Goal: Transaction & Acquisition: Purchase product/service

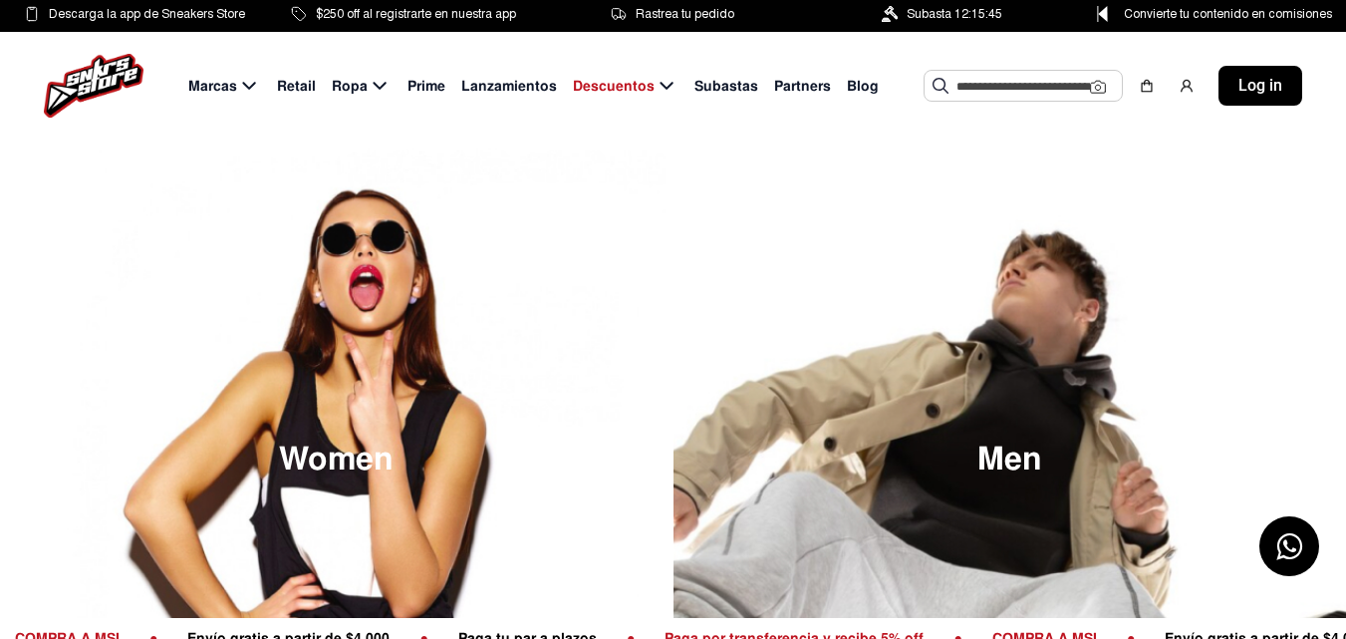
click at [290, 86] on span "Retail" at bounding box center [296, 86] width 39 height 21
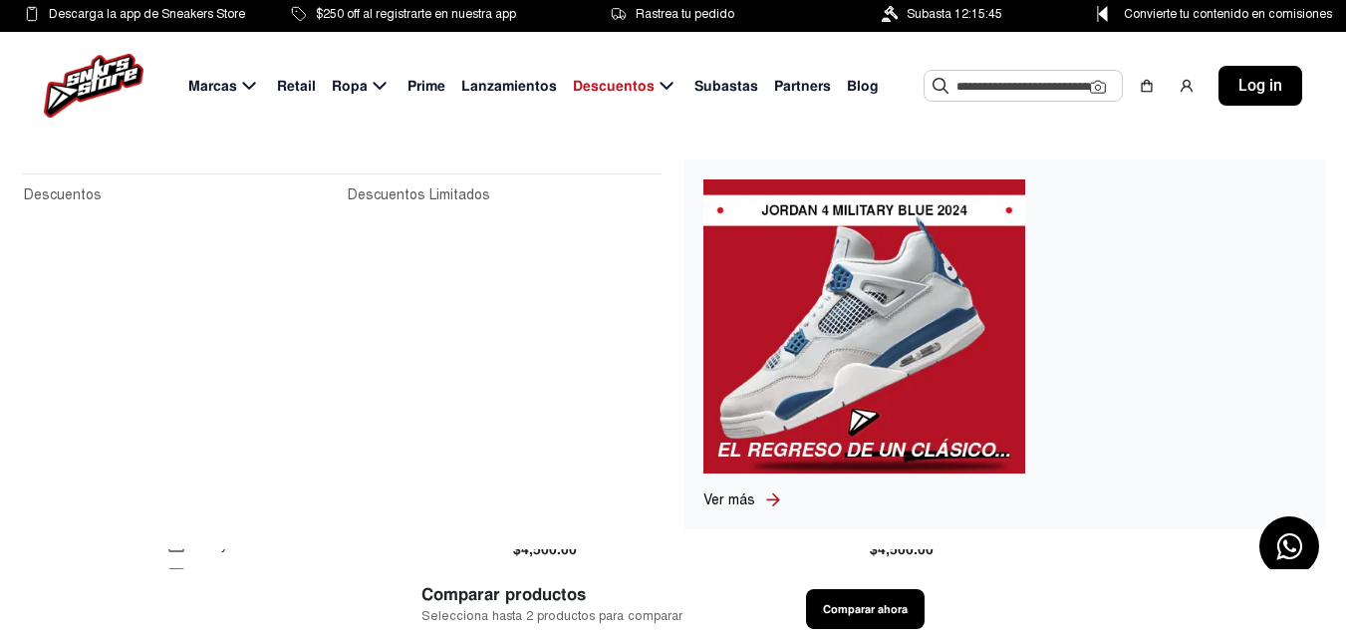
click at [634, 80] on span "Descuentos" at bounding box center [614, 86] width 82 height 21
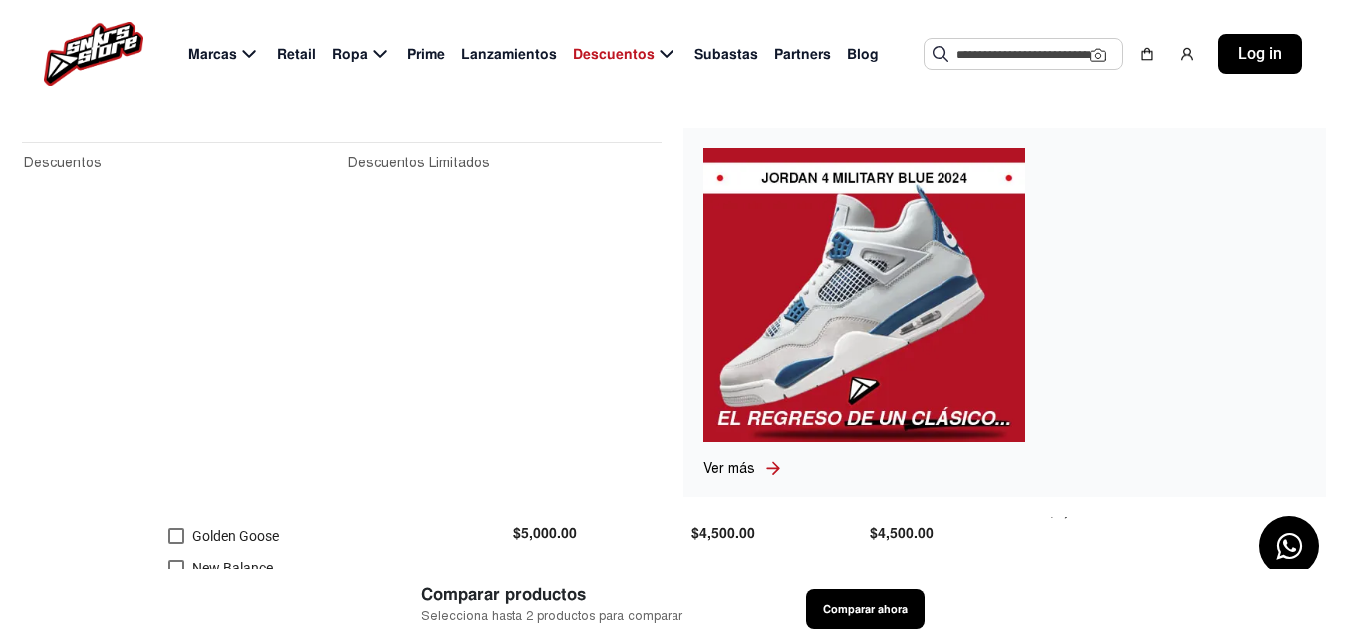
scroll to position [398, 0]
click at [63, 159] on link "Descuentos" at bounding box center [180, 163] width 312 height 22
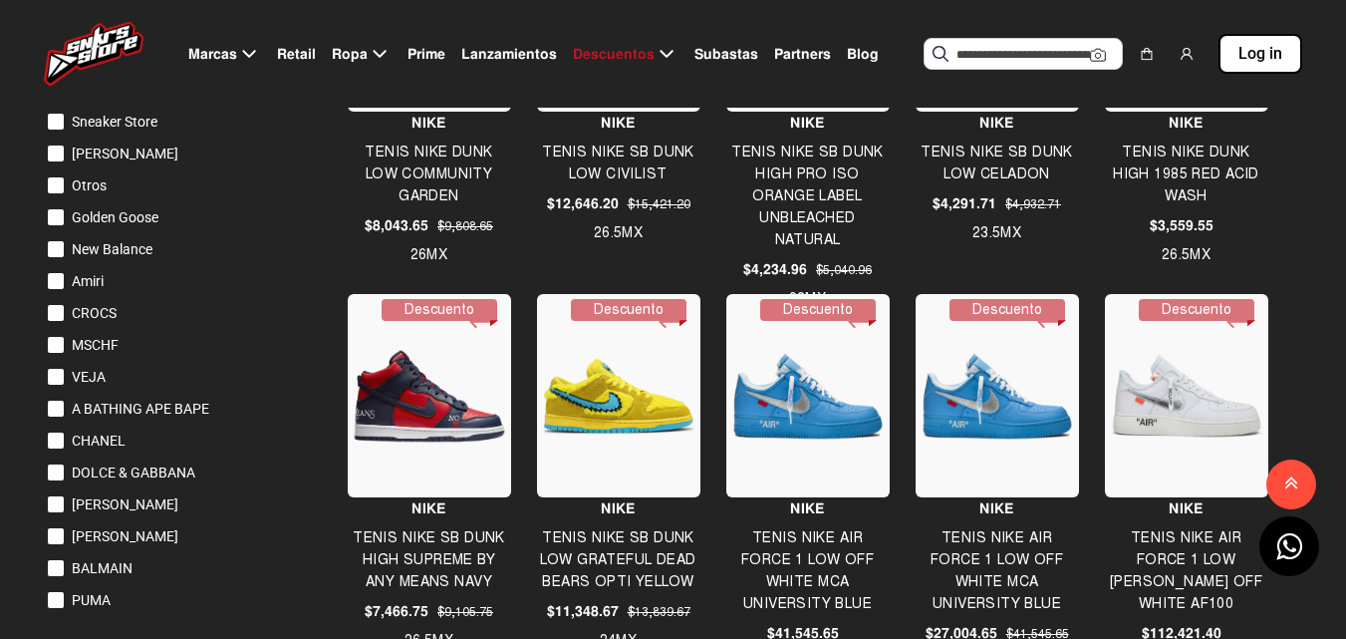
scroll to position [996, 0]
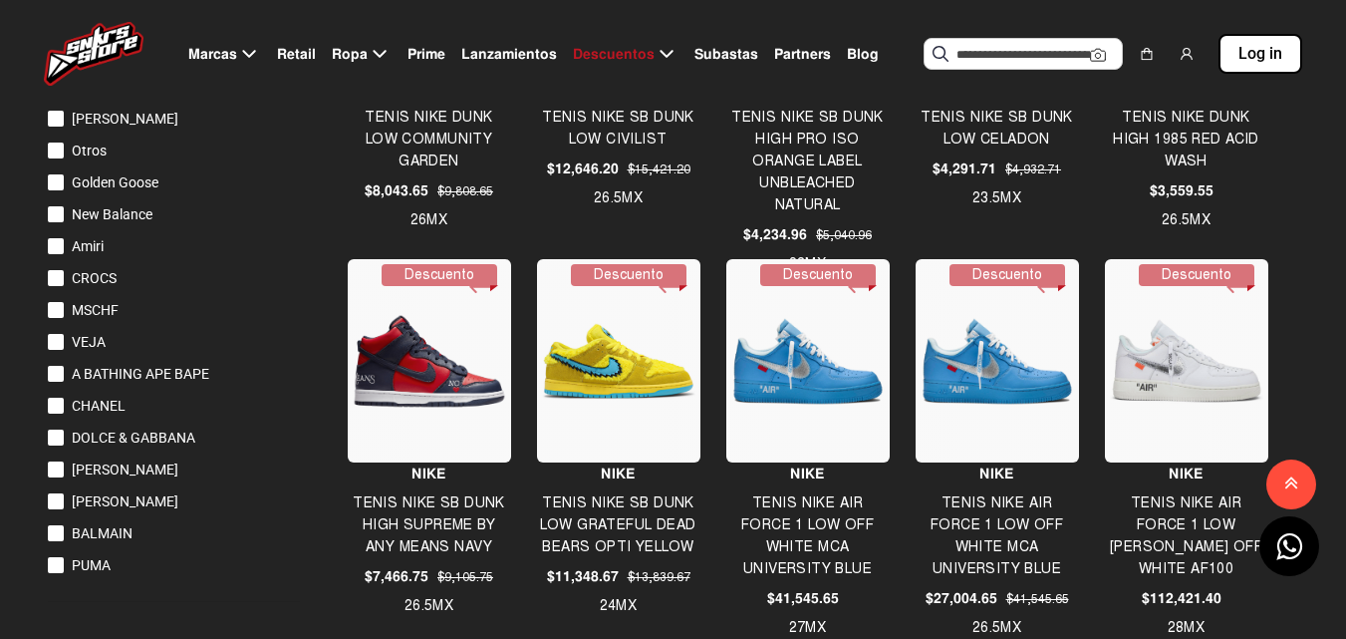
click at [45, 171] on div "De 24 a 72 hrs en tu domicilio ¡Descubre nuestras increíbles ofertas! Pregunta …" at bounding box center [673, 140] width 1346 height 1994
click at [54, 188] on div at bounding box center [56, 182] width 16 height 16
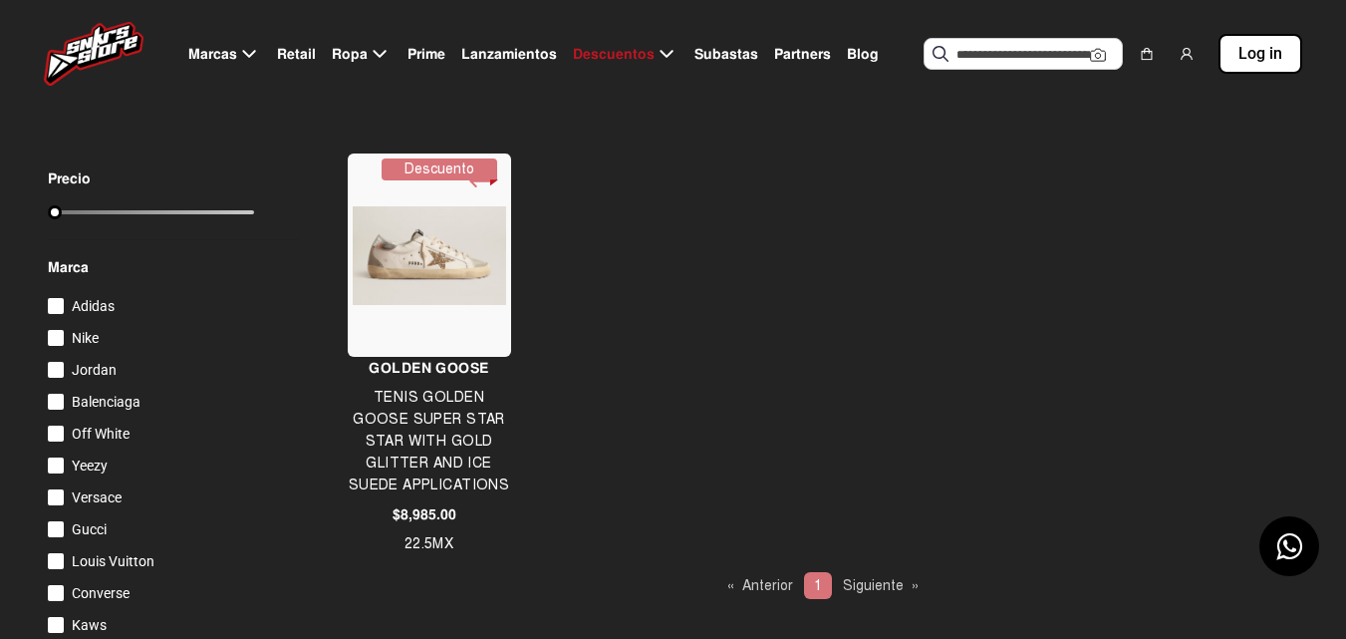
scroll to position [299, 0]
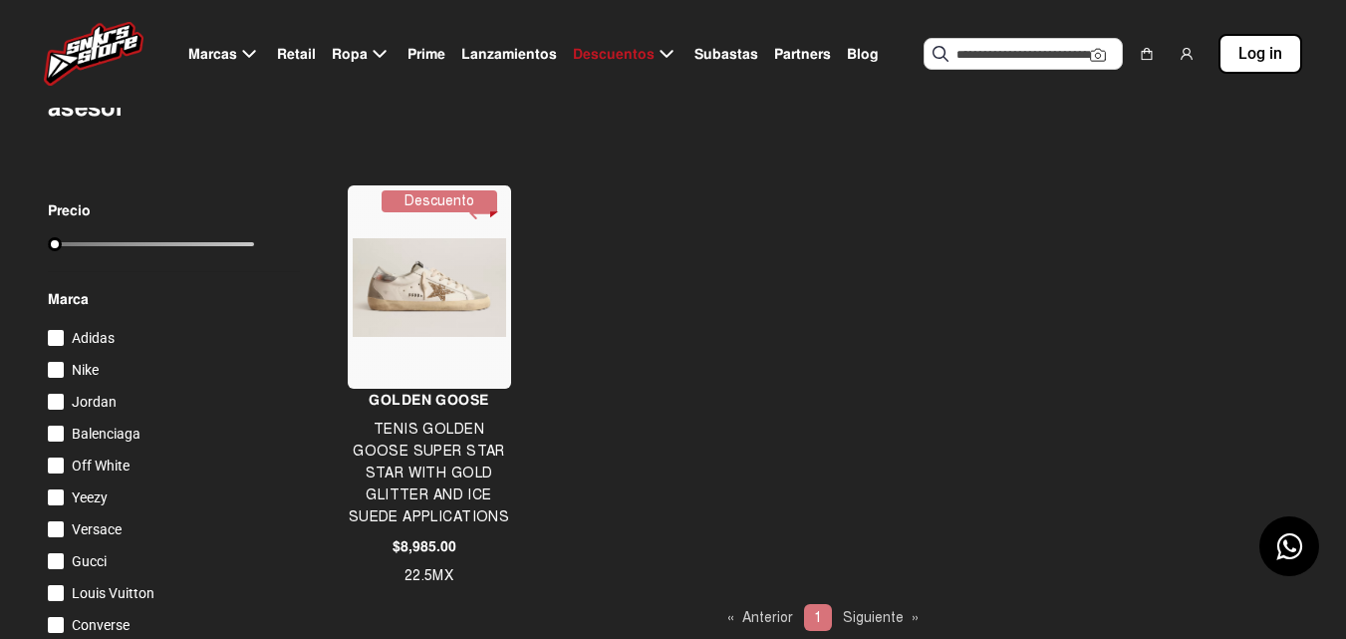
click at [407, 278] on img at bounding box center [429, 287] width 153 height 99
